Goal: Task Accomplishment & Management: Complete application form

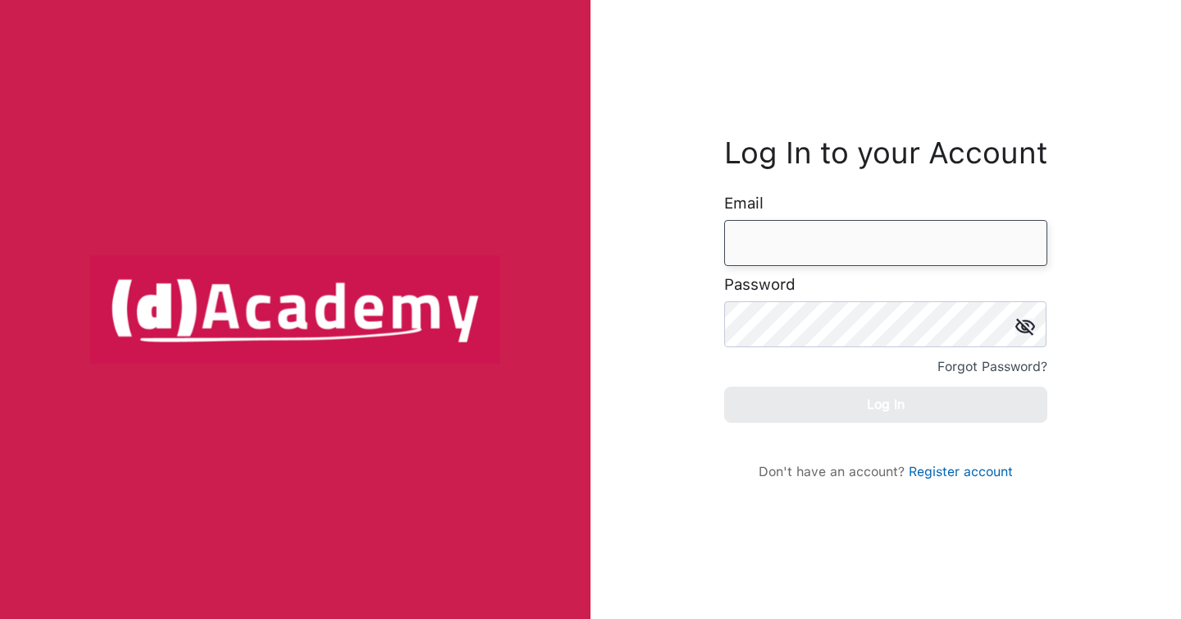
click at [833, 243] on input "email" at bounding box center [885, 243] width 323 height 46
type input "**********"
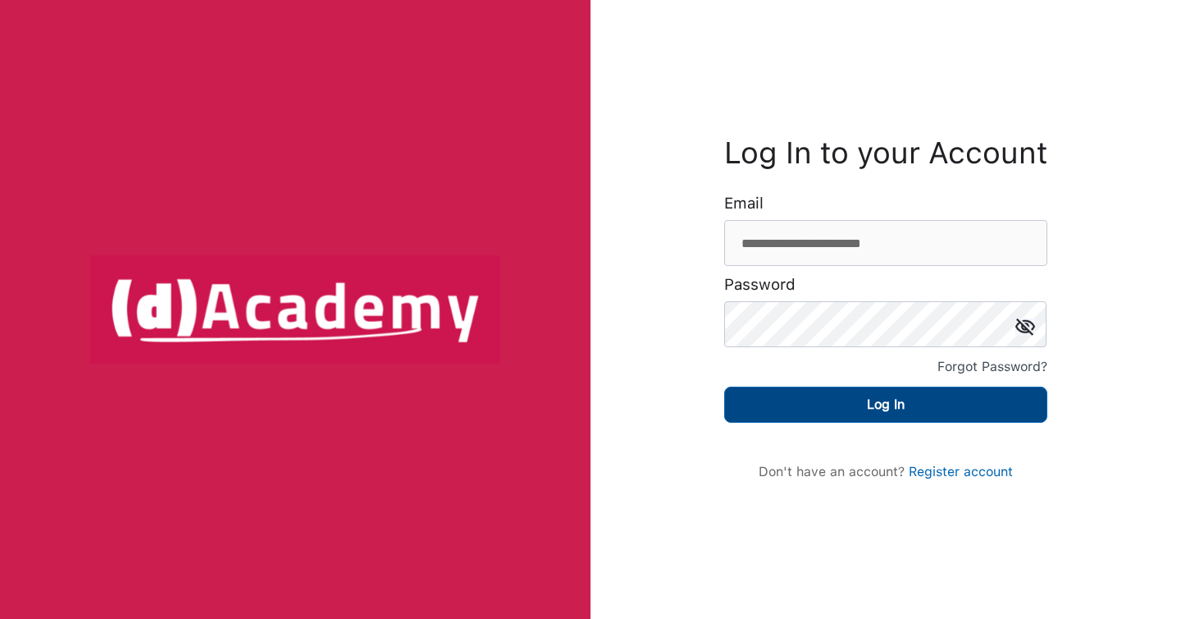
click at [854, 418] on button "Log In" at bounding box center [885, 404] width 323 height 36
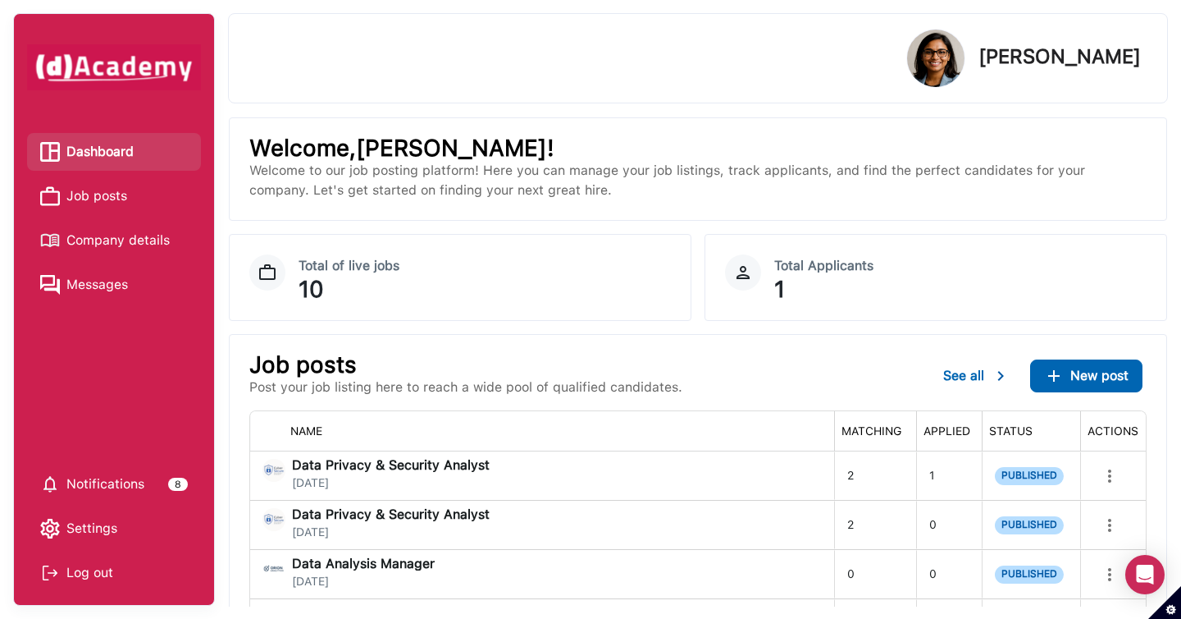
click at [120, 200] on span "Job posts" at bounding box center [96, 196] width 61 height 25
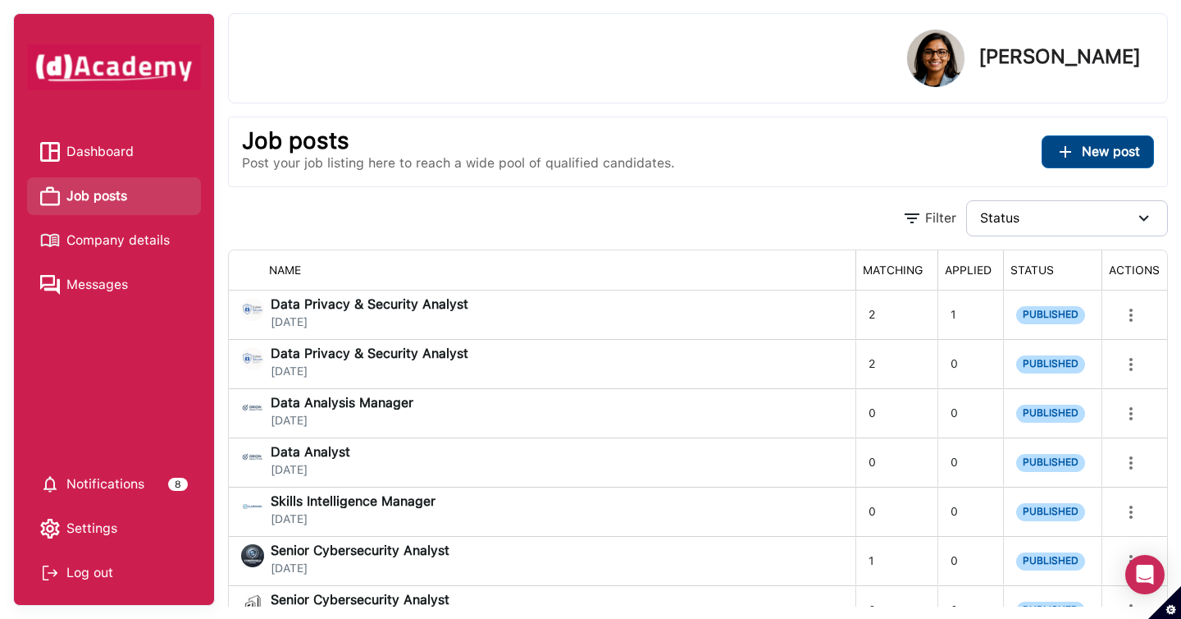
click at [1104, 154] on span "New post" at bounding box center [1111, 152] width 58 height 16
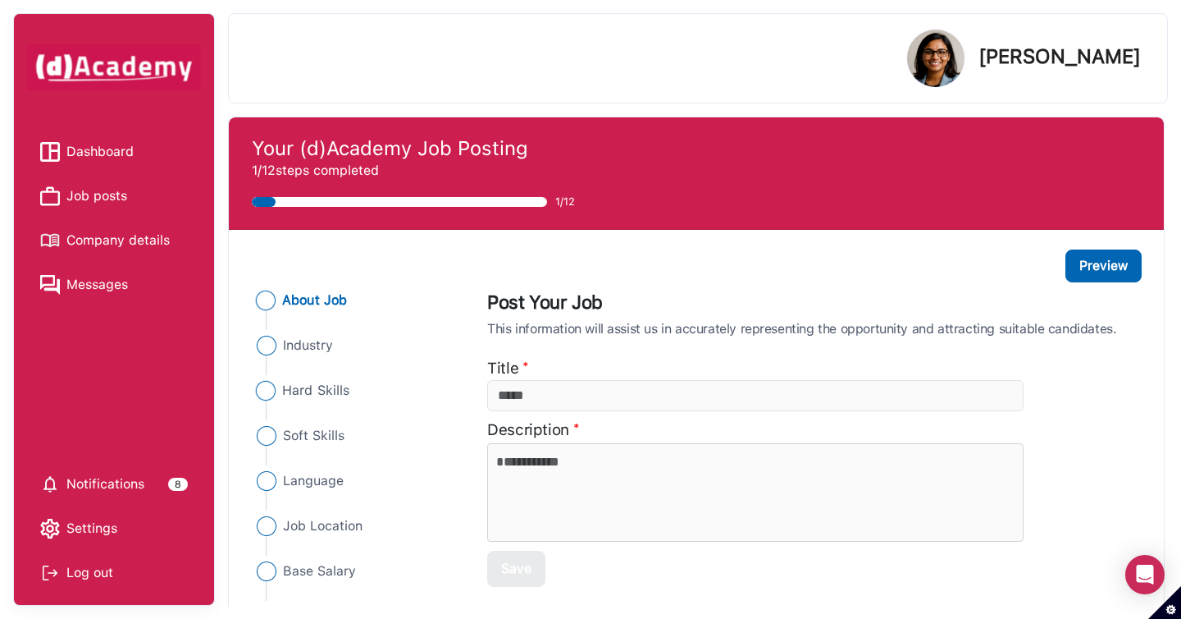
click at [313, 390] on span "Hard Skills" at bounding box center [316, 391] width 67 height 20
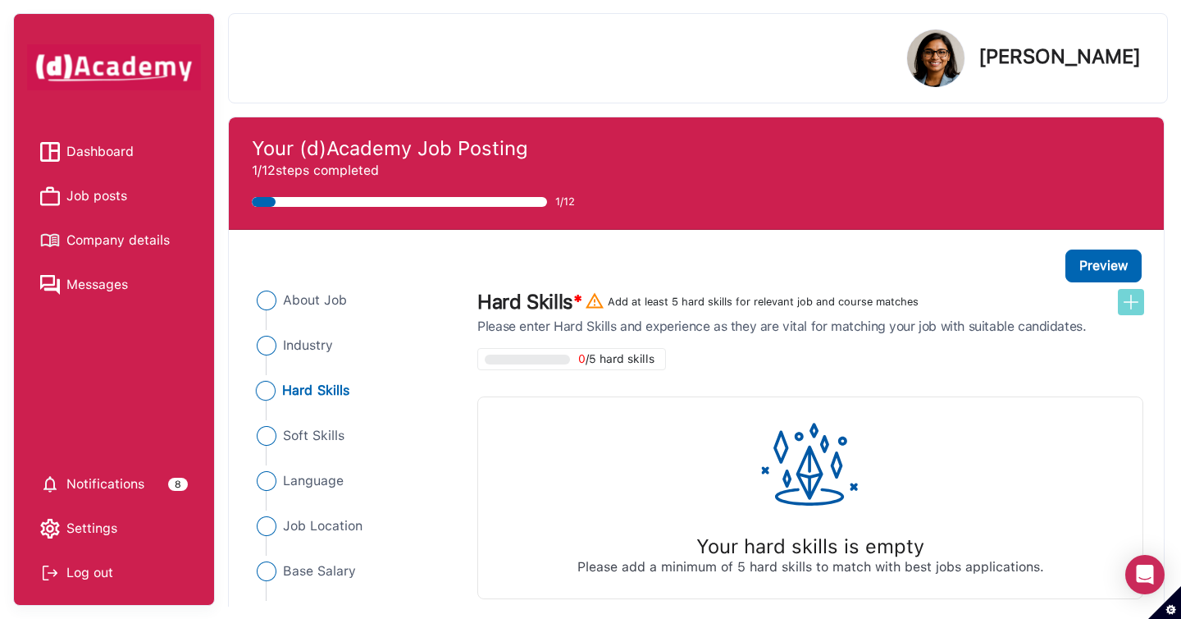
click at [1134, 311] on img at bounding box center [1131, 302] width 20 height 20
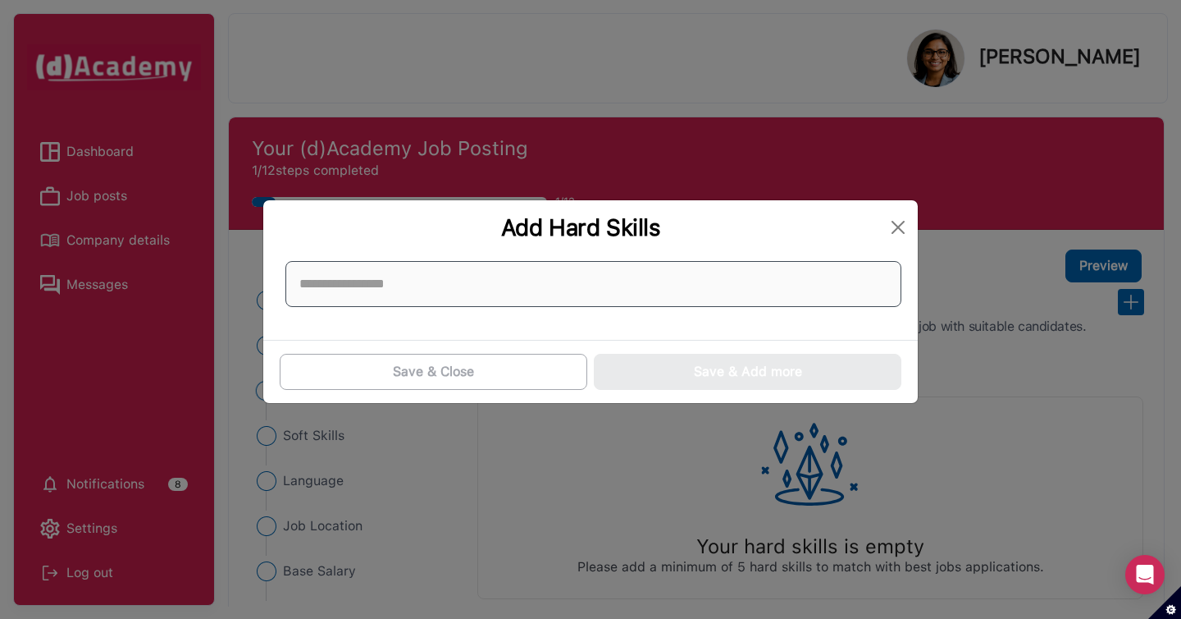
click at [842, 291] on input at bounding box center [593, 284] width 616 height 46
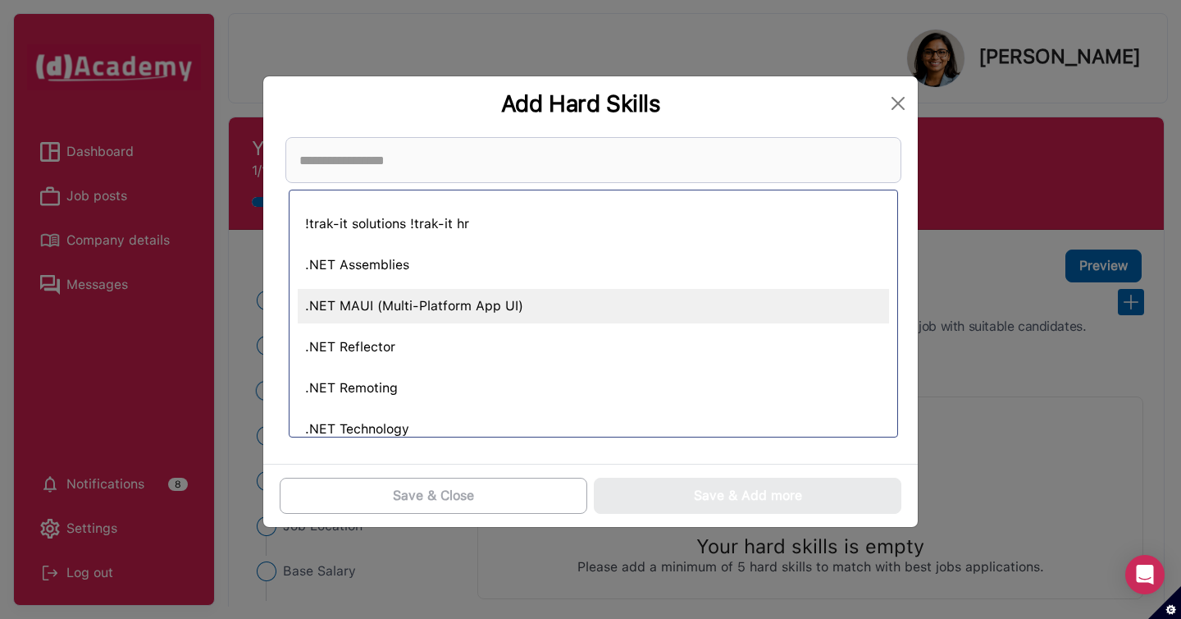
click at [664, 319] on div ".NET MAUI (Multi-Platform App UI)" at bounding box center [593, 306] width 591 height 34
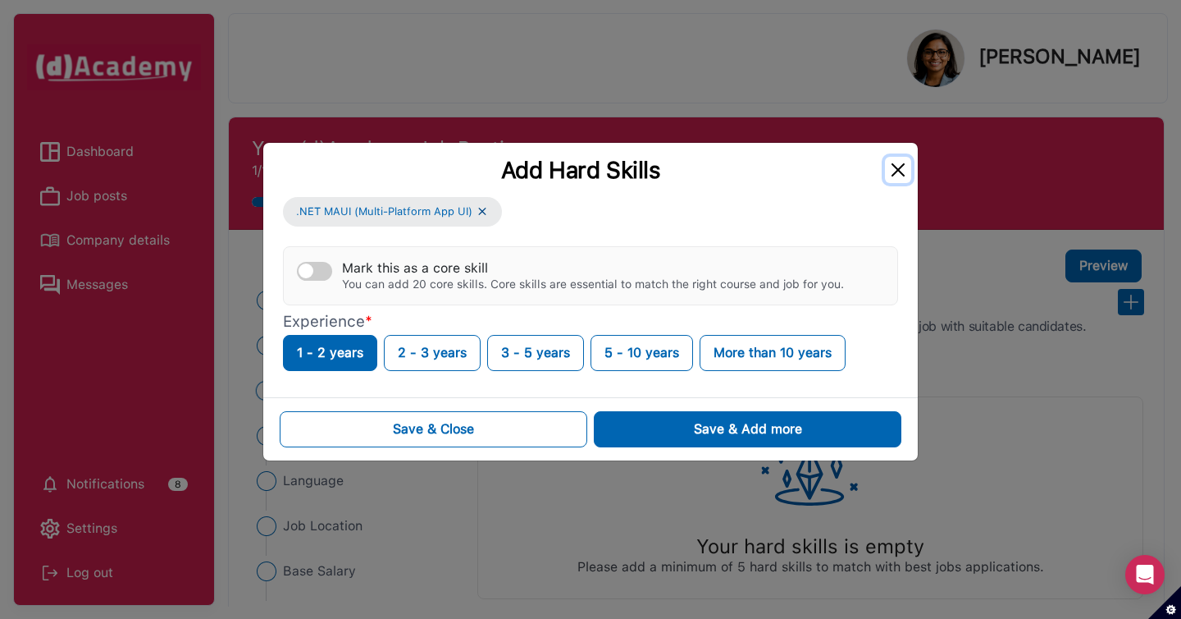
click at [901, 168] on button "Close" at bounding box center [898, 170] width 26 height 26
